Goal: Find specific page/section

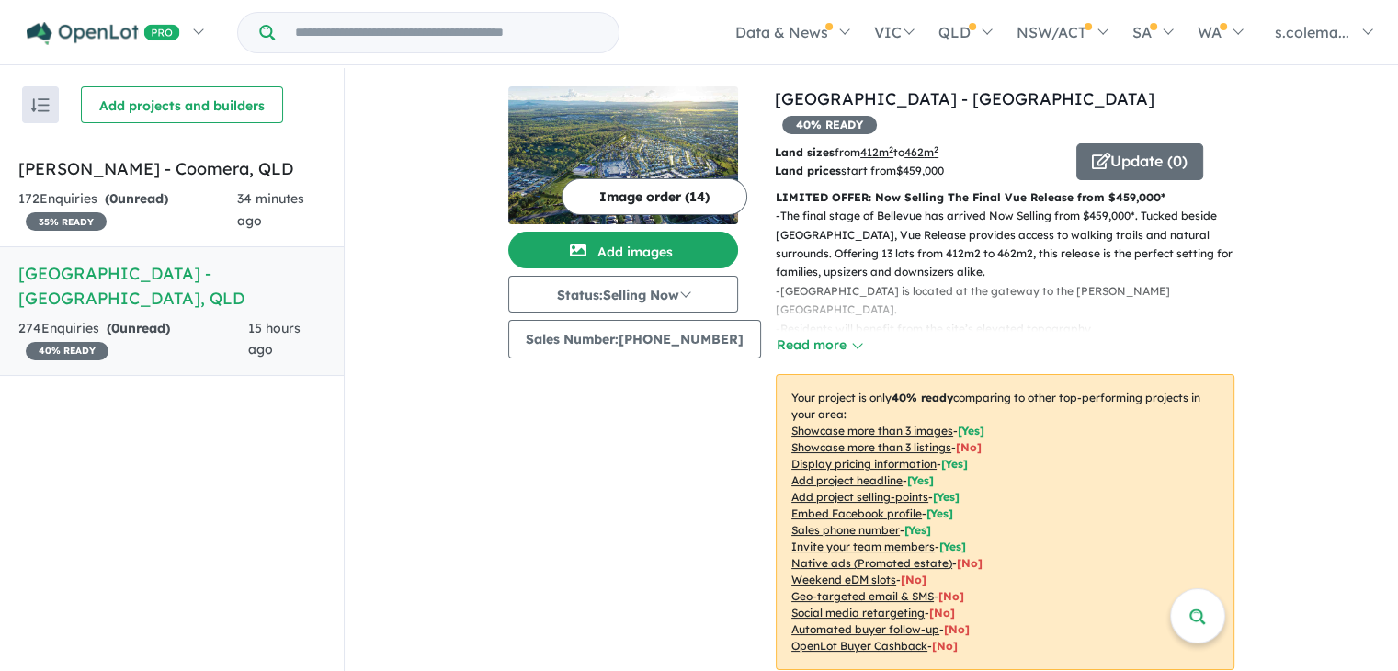
scroll to position [1205, 0]
click at [213, 207] on div "173 Enquir ies ( 1 unread) 35 % READY" at bounding box center [128, 210] width 220 height 44
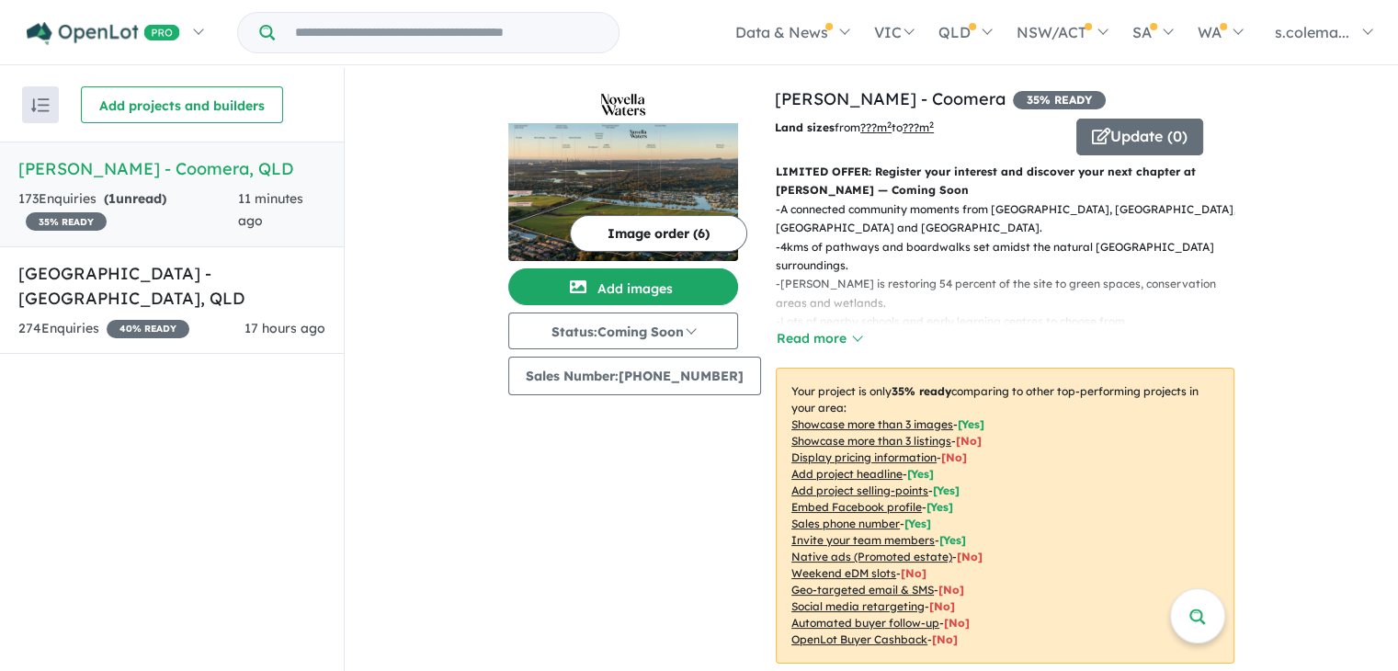
click at [194, 174] on h5 "Novella Waters - Coomera , QLD" at bounding box center [171, 168] width 307 height 25
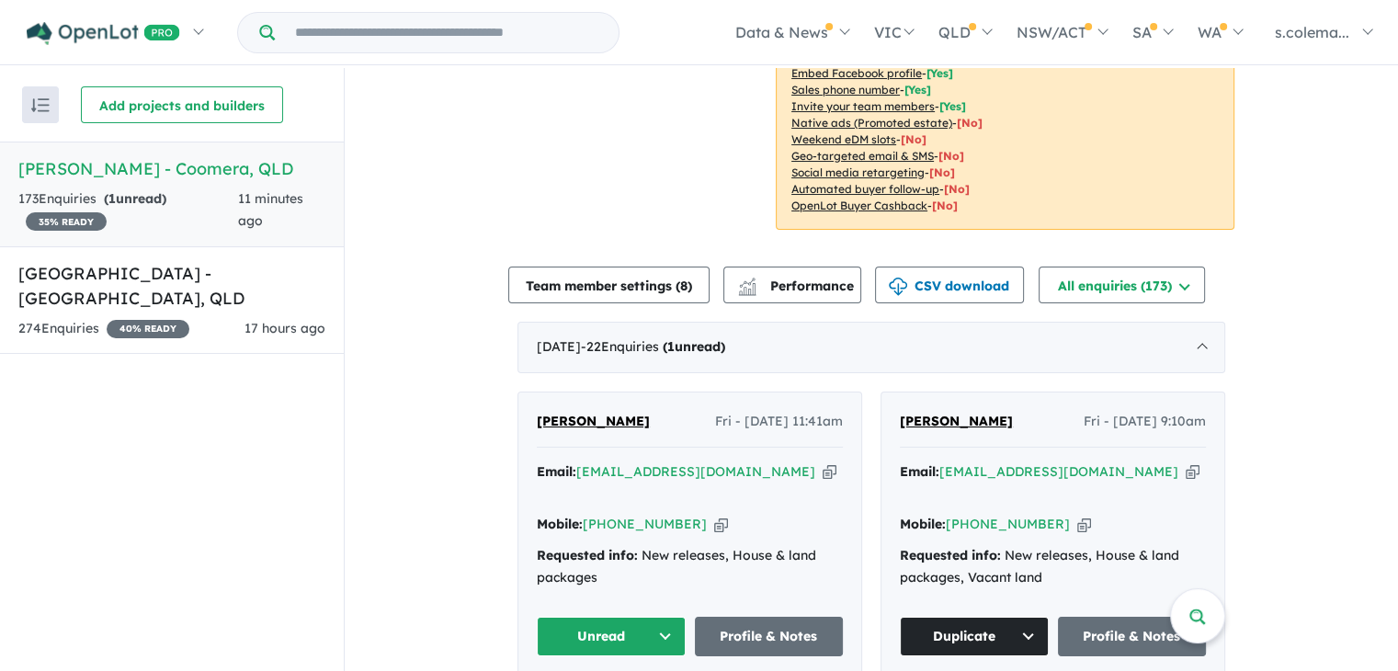
scroll to position [276, 0]
